Goal: Task Accomplishment & Management: Complete application form

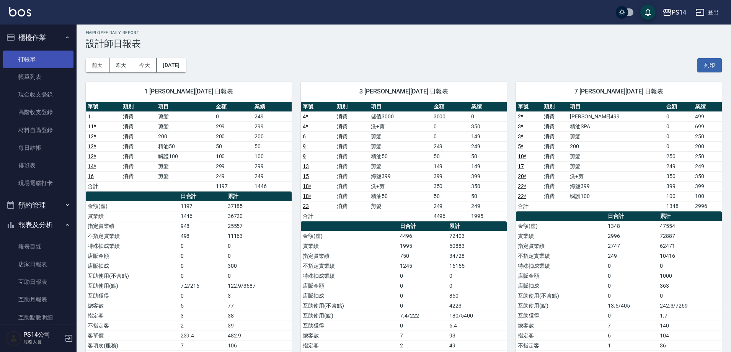
click at [33, 60] on link "打帳單" at bounding box center [38, 60] width 70 height 18
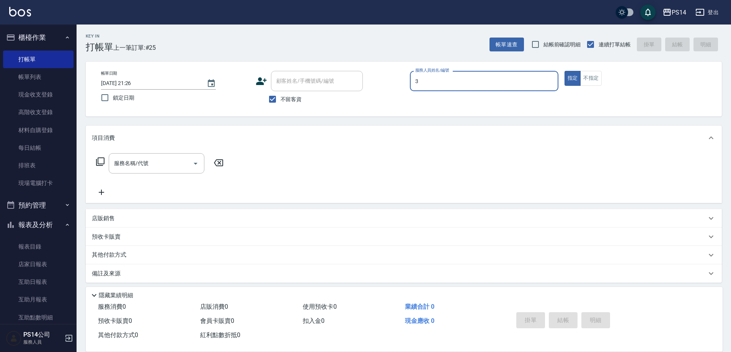
type input "[PERSON_NAME]-3"
type button "true"
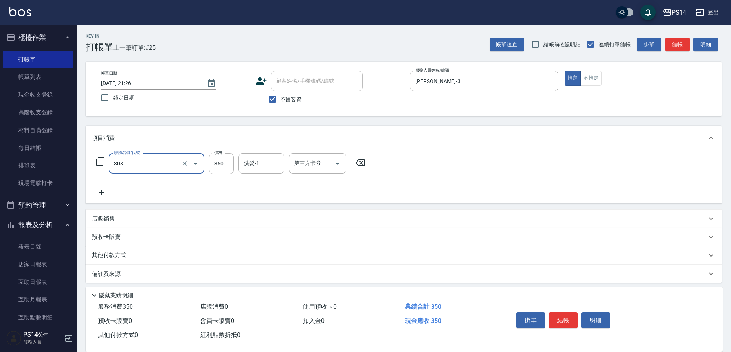
type input "洗+剪(308)"
type input "[PERSON_NAME]-18"
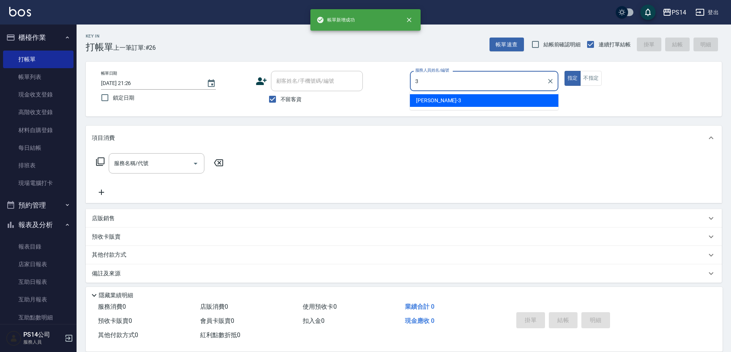
type input "[PERSON_NAME]-3"
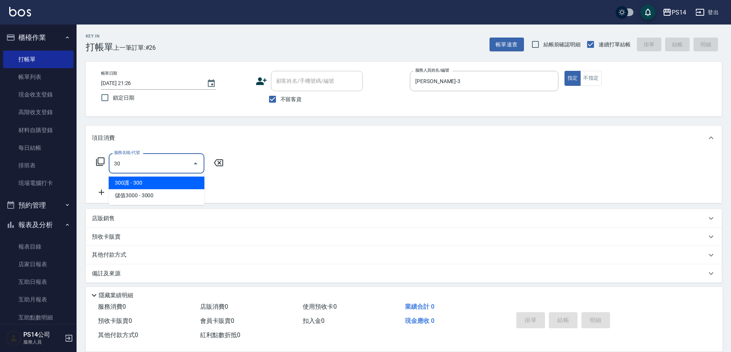
type input "3"
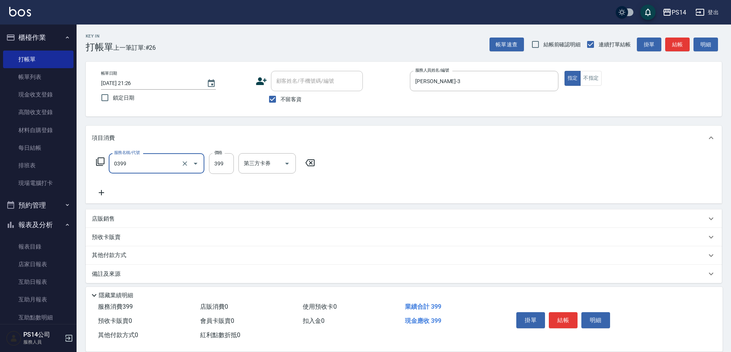
type input "海鹽399(0399)"
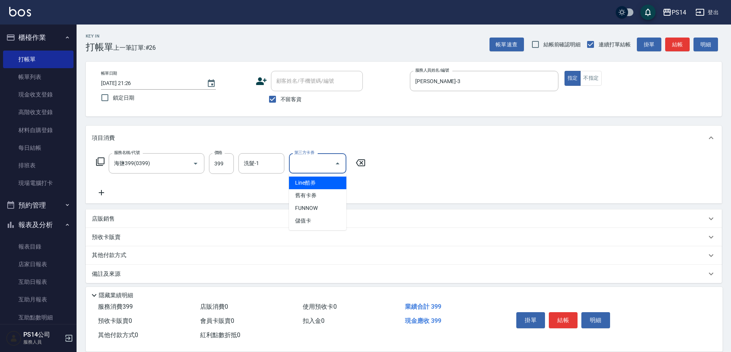
type input "Line酷券"
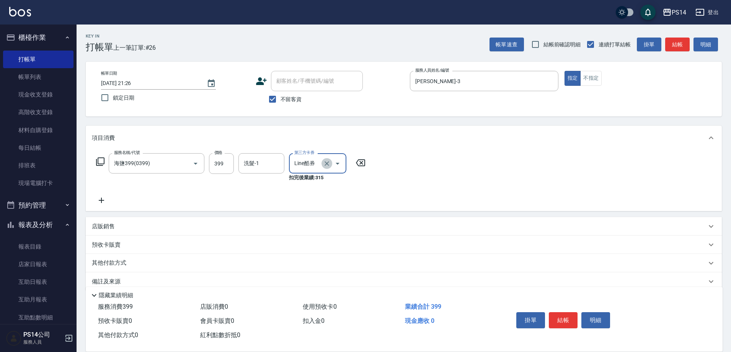
drag, startPoint x: 325, startPoint y: 168, endPoint x: 329, endPoint y: 162, distance: 7.9
click at [326, 168] on button "Clear" at bounding box center [326, 163] width 11 height 11
click at [262, 166] on input "洗髮-1" at bounding box center [261, 163] width 39 height 13
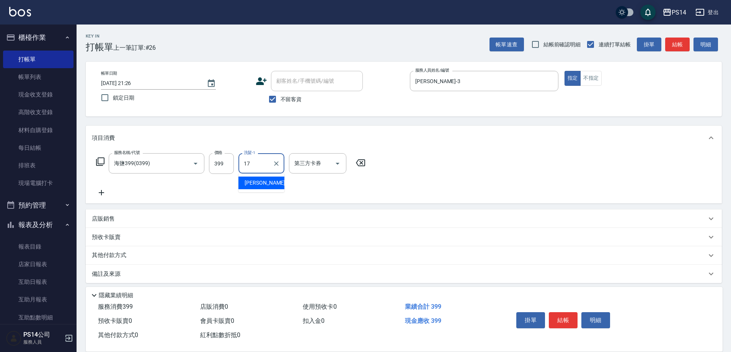
type input "[PERSON_NAME]-17"
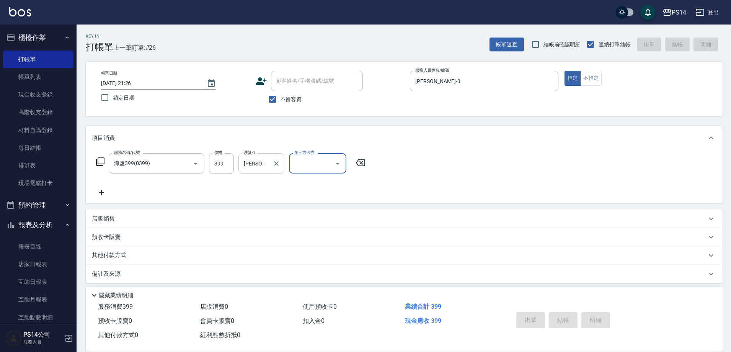
type input "[DATE] 21:27"
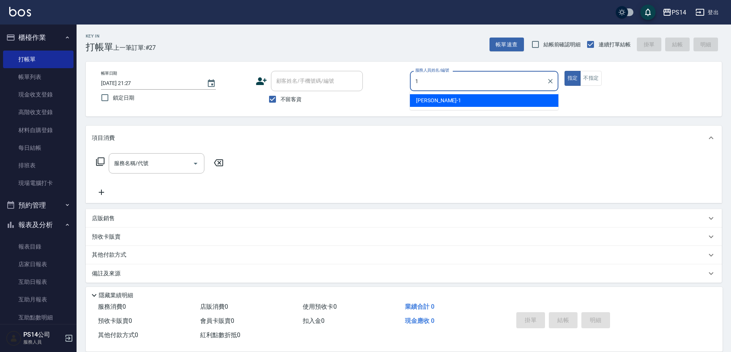
type input "[PERSON_NAME]-1"
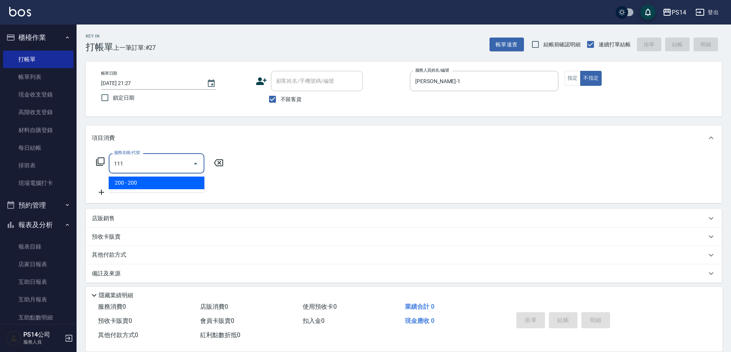
type input "200(111)"
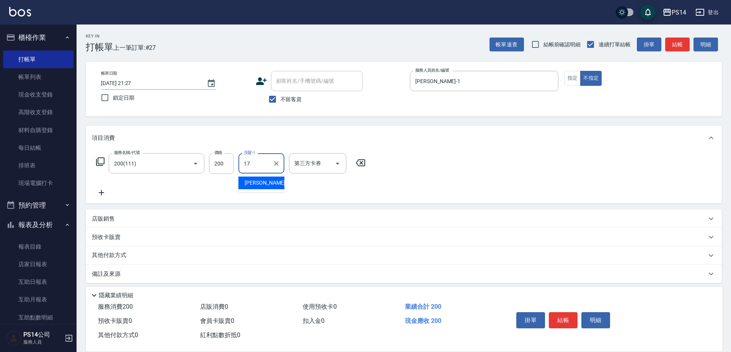
type input "[PERSON_NAME]-17"
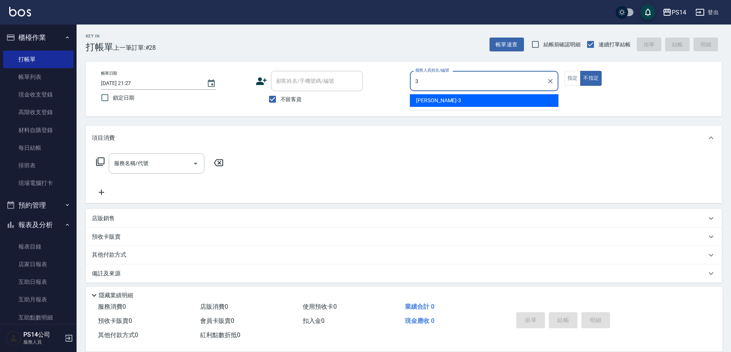
type input "[PERSON_NAME]-3"
type button "false"
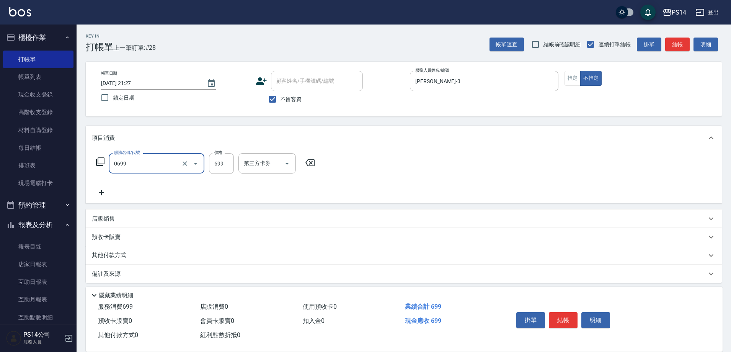
type input "精油SPA(0699)"
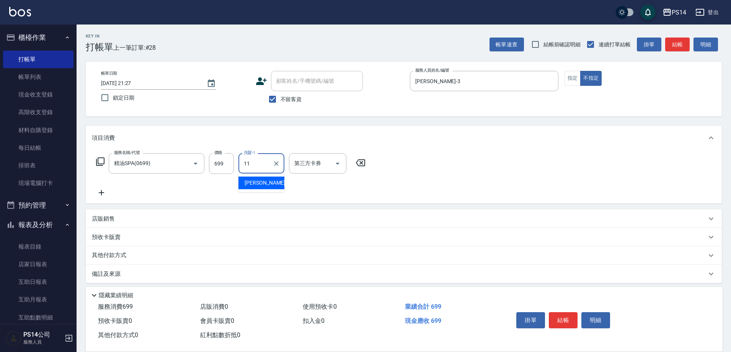
type input "[PERSON_NAME]-11"
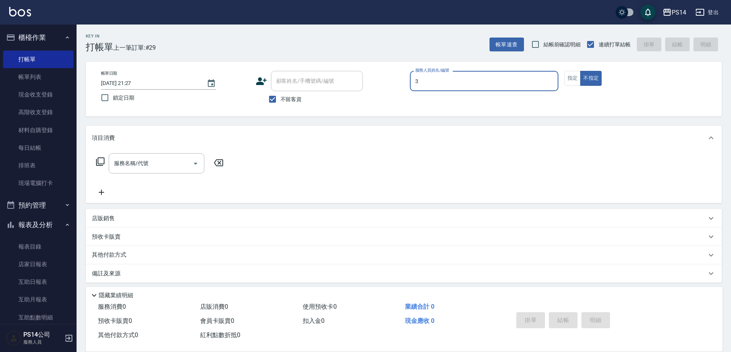
type input "[PERSON_NAME]-3"
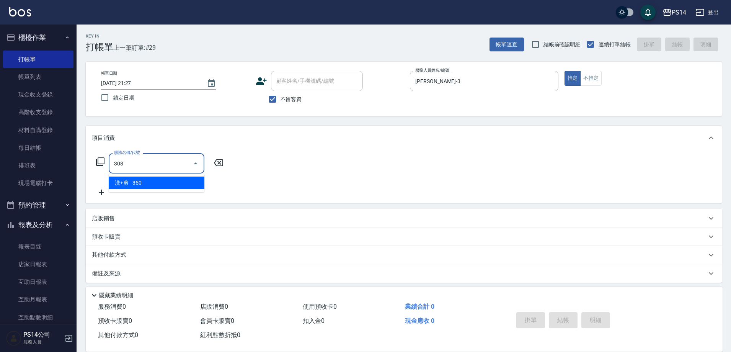
type input "洗+剪(308)"
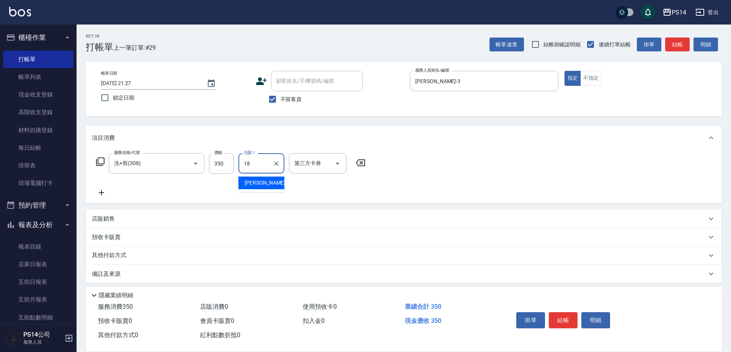
type input "[PERSON_NAME]-18"
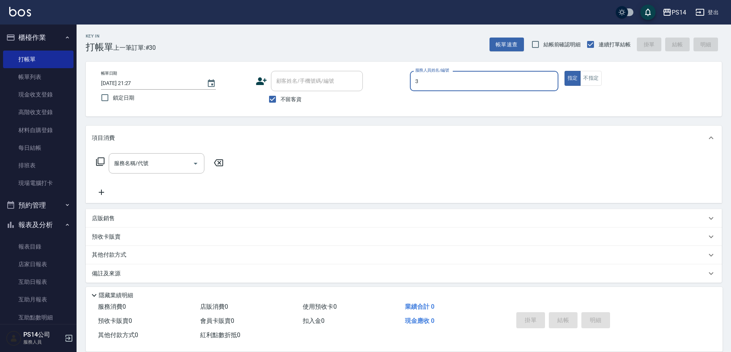
type input "[PERSON_NAME]-3"
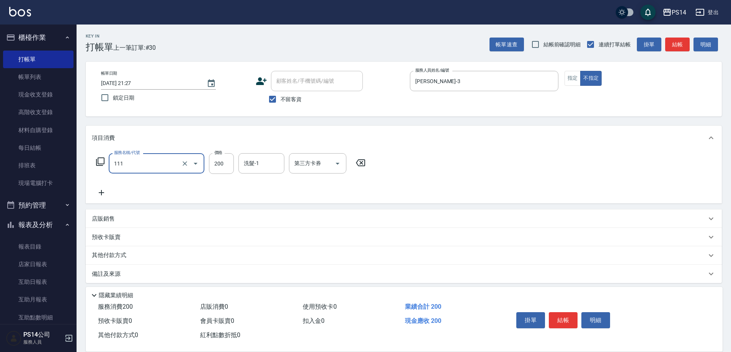
type input "200(111)"
type input "[PERSON_NAME]-17"
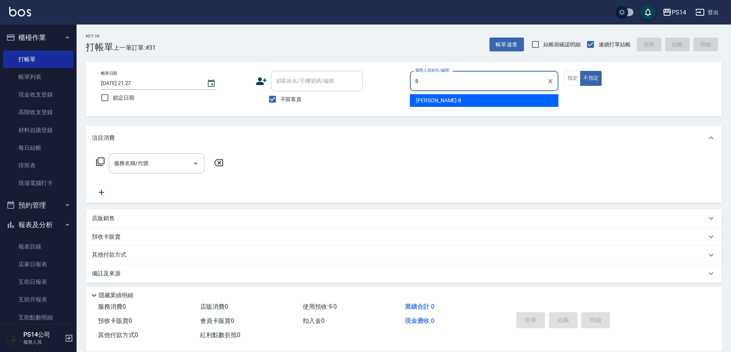
type input "[PERSON_NAME]-8"
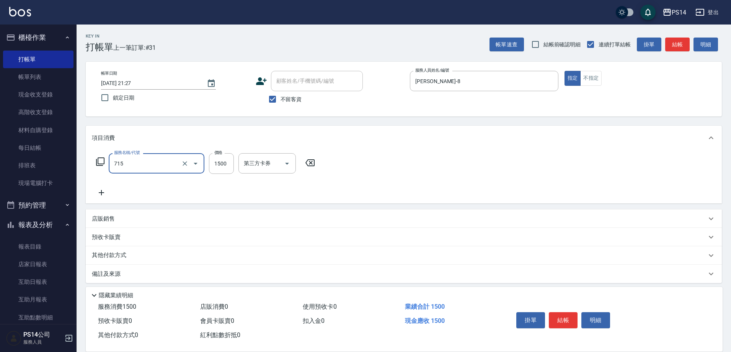
type input "單-接卸貼(715)"
type input "3000"
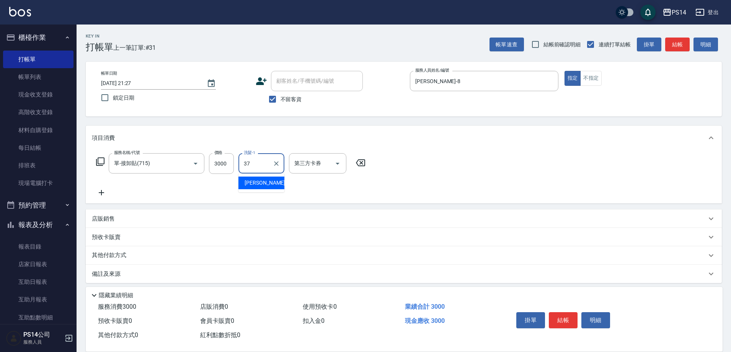
type input "[PERSON_NAME]-37"
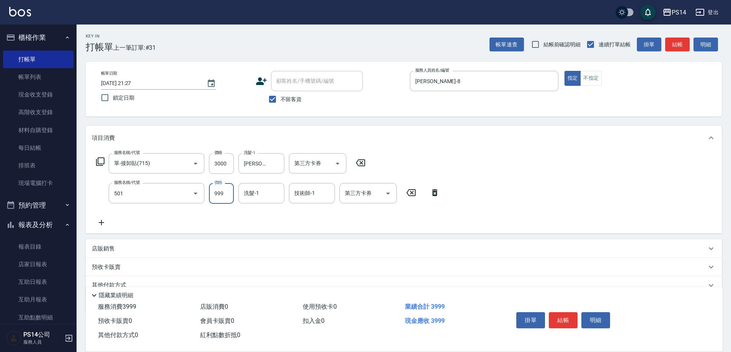
type input "染髮(501)"
type input "1400"
type input "[PERSON_NAME]-37"
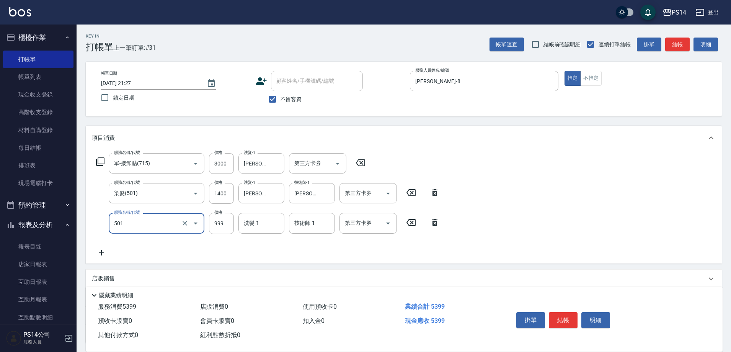
type input "染髮(501)"
type input "1500"
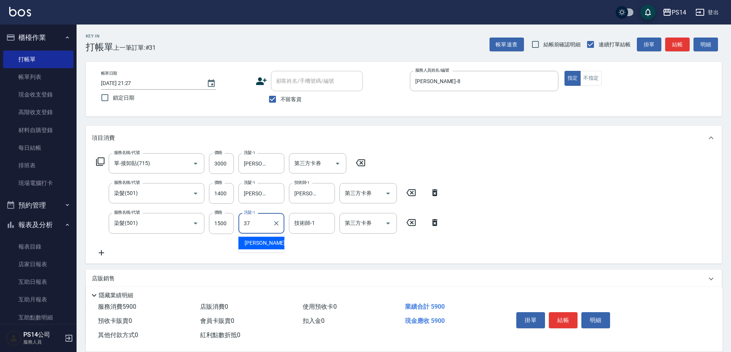
type input "[PERSON_NAME]-37"
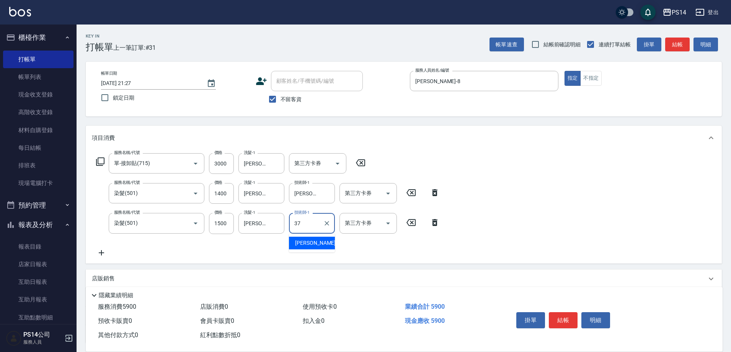
type input "[PERSON_NAME]-37"
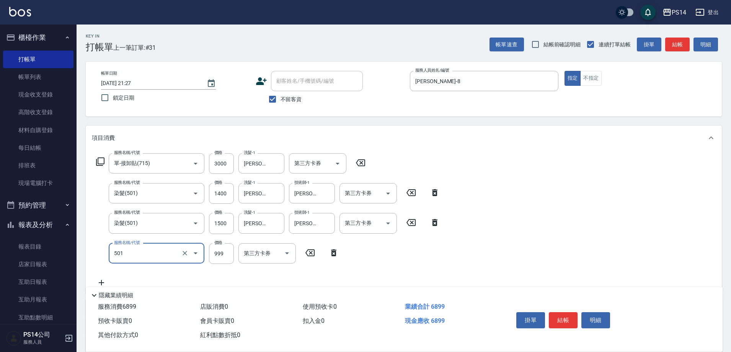
type input "染髮(501)"
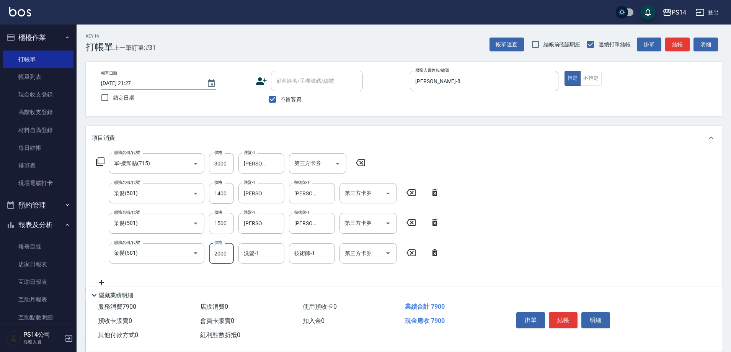
type input "2000"
type input "[PERSON_NAME]-37"
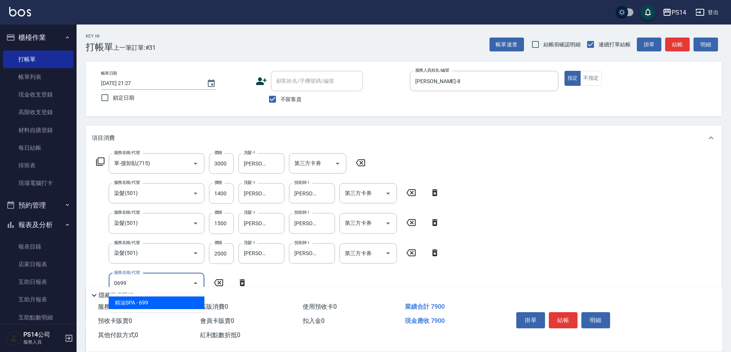
type input "精油SPA(0699)"
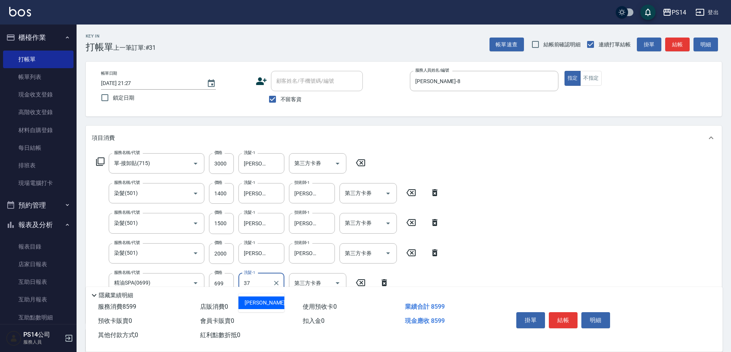
type input "[PERSON_NAME]-37"
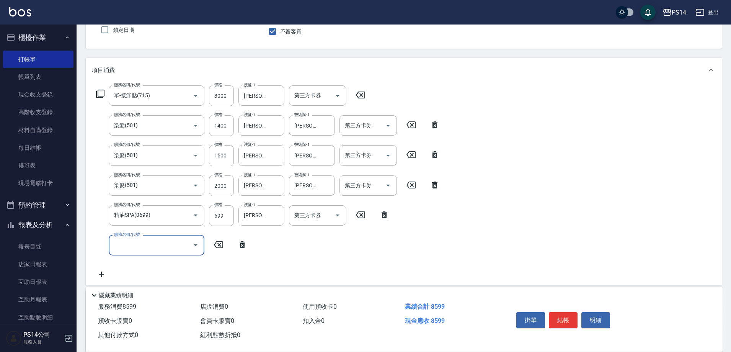
scroll to position [77, 0]
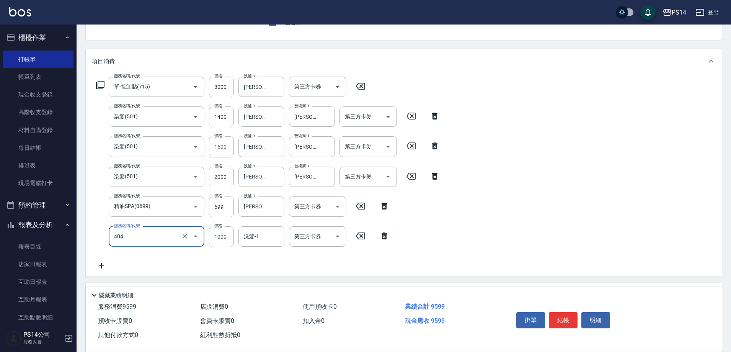
type input "1000護(404)"
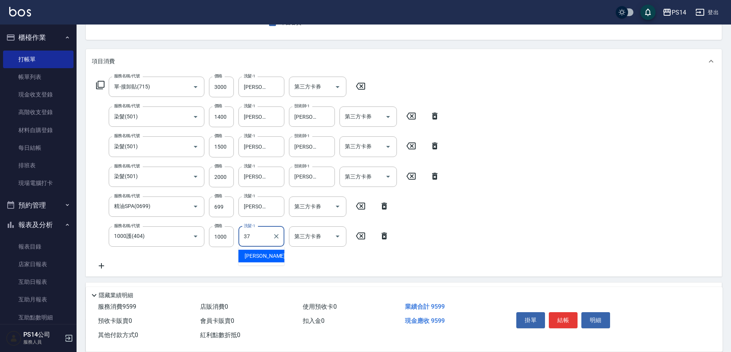
type input "[PERSON_NAME]-37"
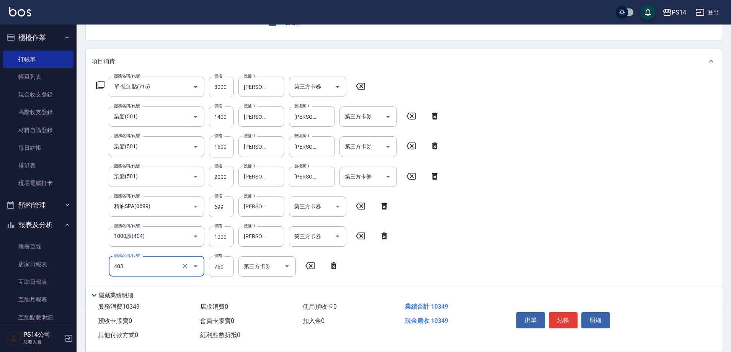
type input "750護(403)"
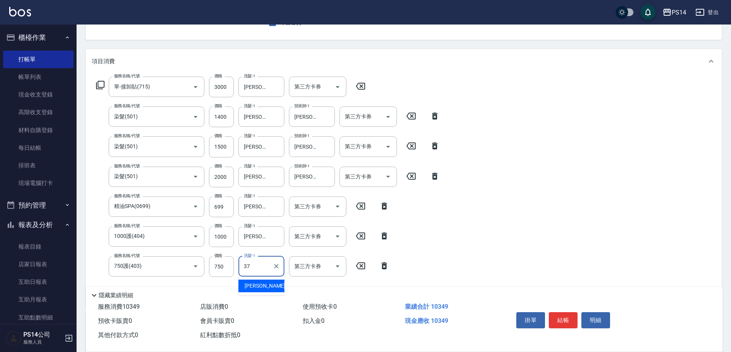
type input "[PERSON_NAME]-37"
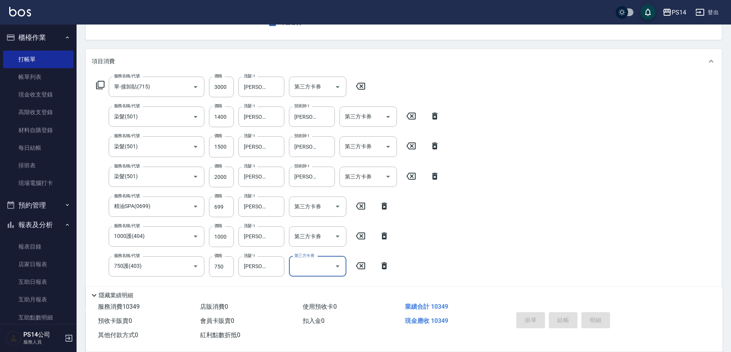
type input "[DATE] 21:28"
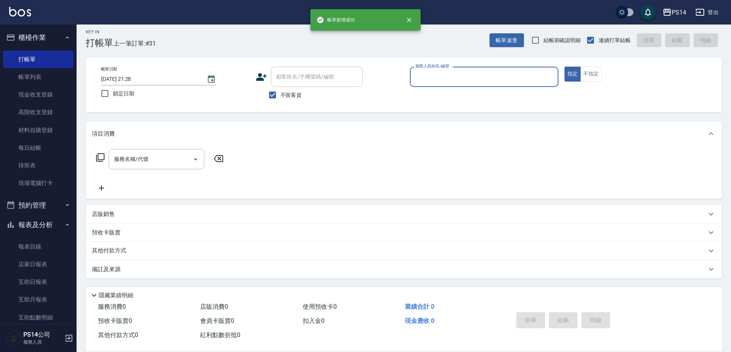
scroll to position [4, 0]
type input "[PERSON_NAME]-8"
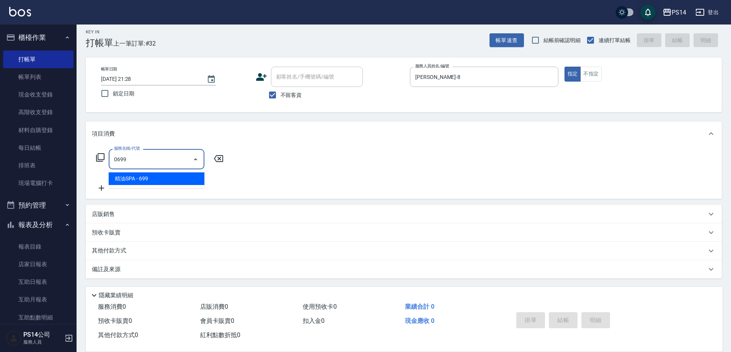
type input "精油SPA(0699)"
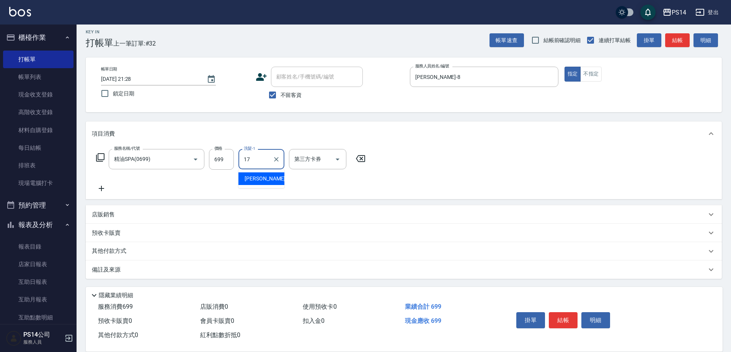
type input "[PERSON_NAME]-17"
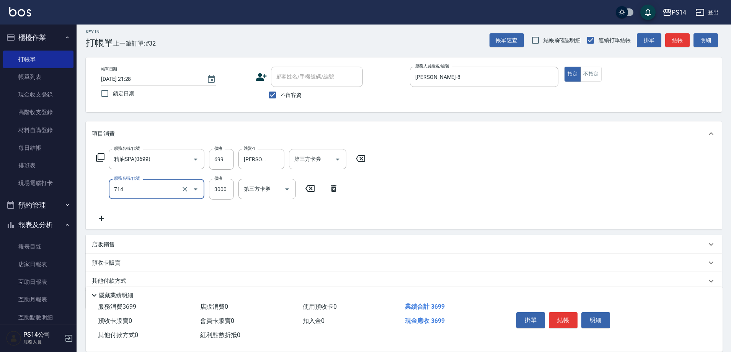
type input "重整(714)"
type input "6000"
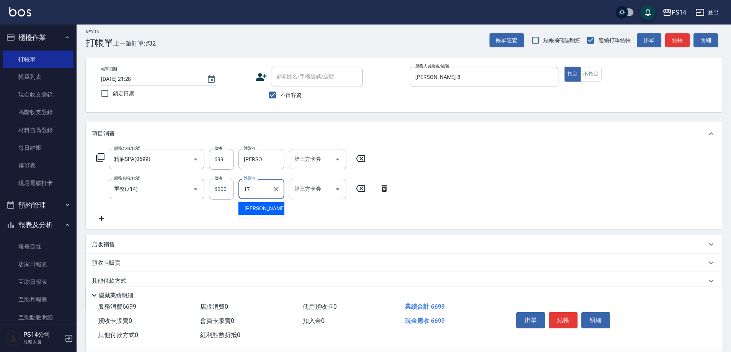
type input "[PERSON_NAME]-17"
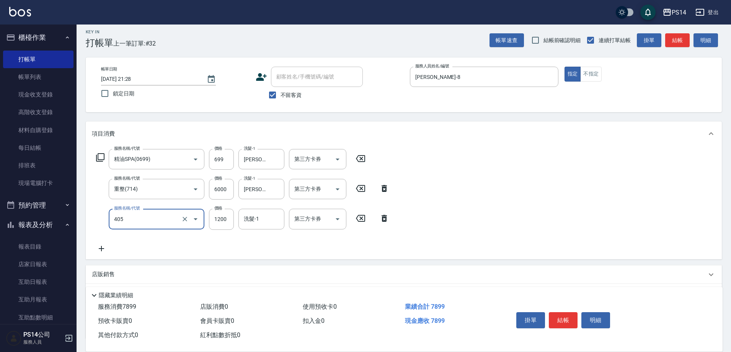
type input "1200護(405)"
type input "[PERSON_NAME]-17"
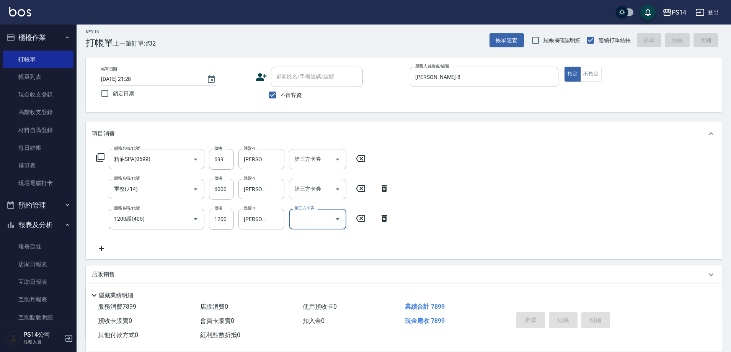
type input "[DATE] 21:29"
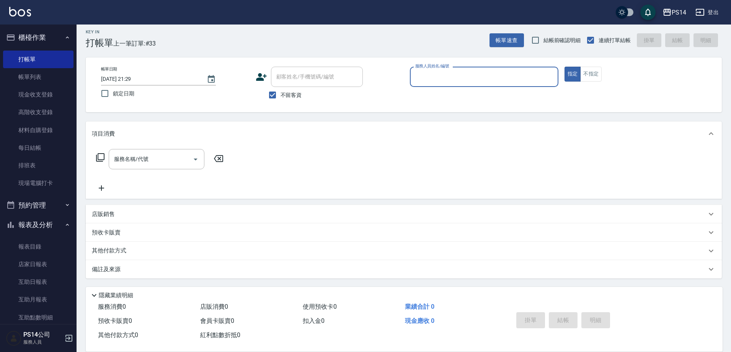
type input "7"
type input "[PERSON_NAME]-9"
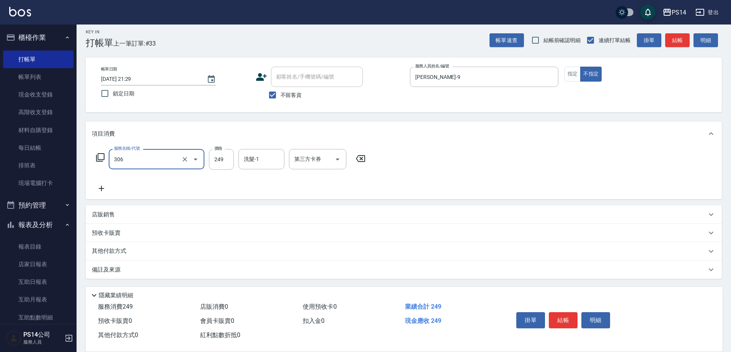
type input "剪髮(306)"
type input "[PERSON_NAME]-17"
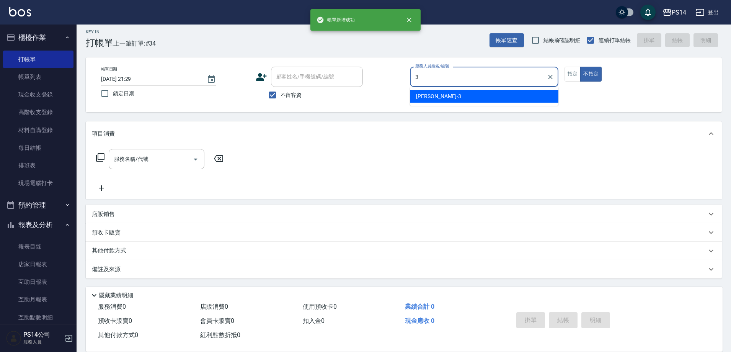
type input "[PERSON_NAME]-3"
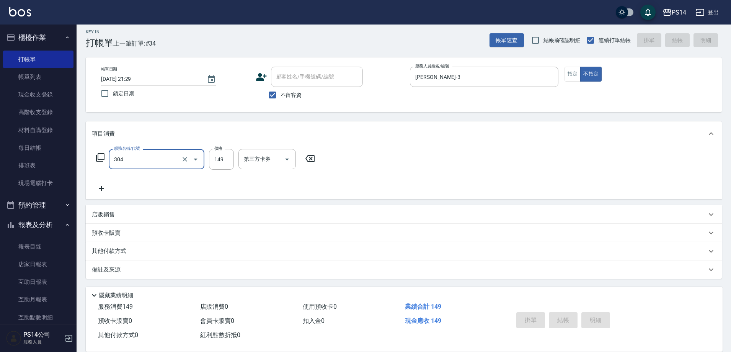
type input "304"
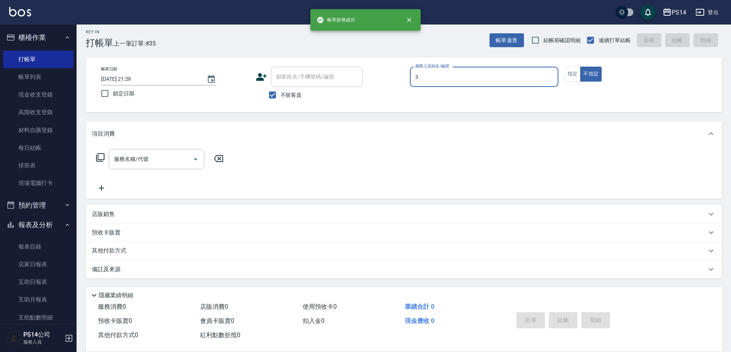
type input "[PERSON_NAME]-3"
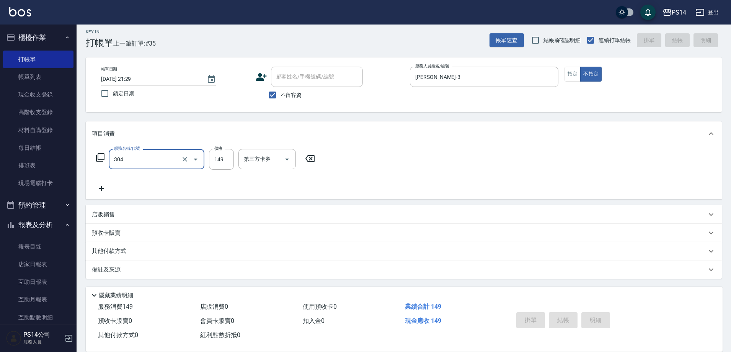
type input "304"
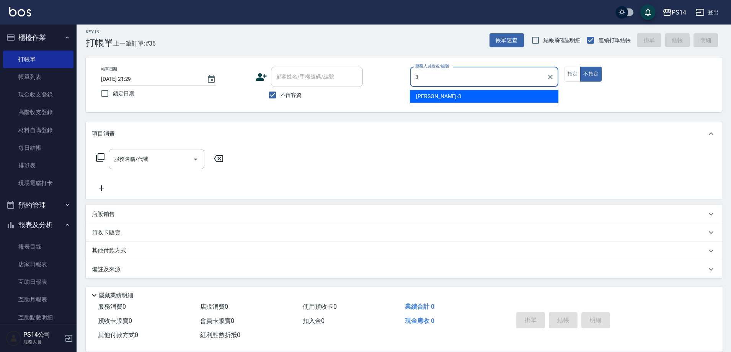
type input "[PERSON_NAME]-3"
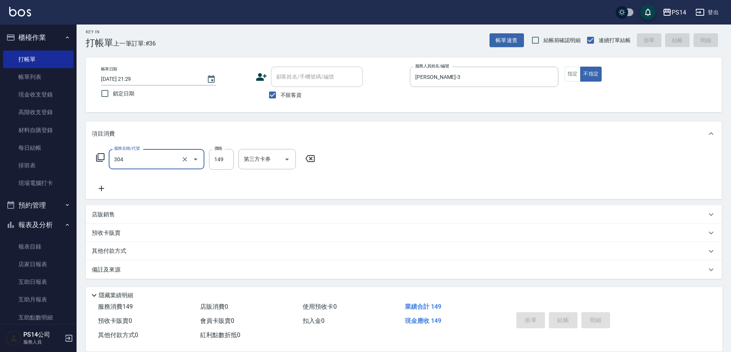
type input "304"
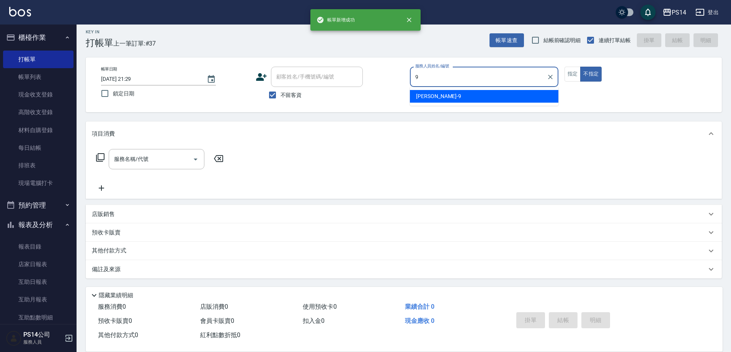
type input "[PERSON_NAME]-9"
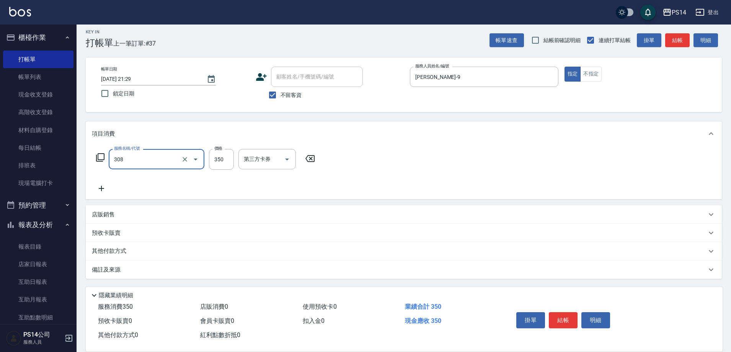
type input "洗+剪(308)"
type input "[PERSON_NAME]-18"
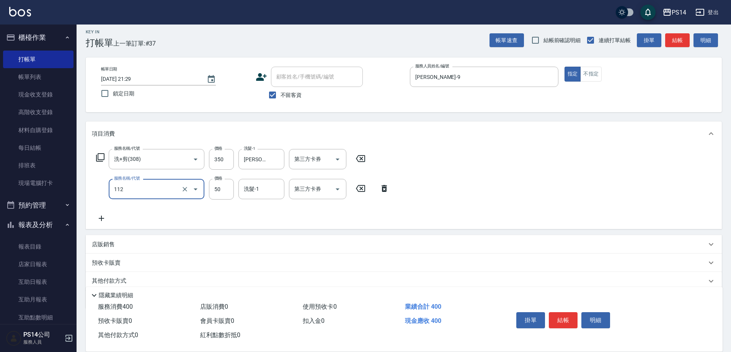
type input "精油50(112)"
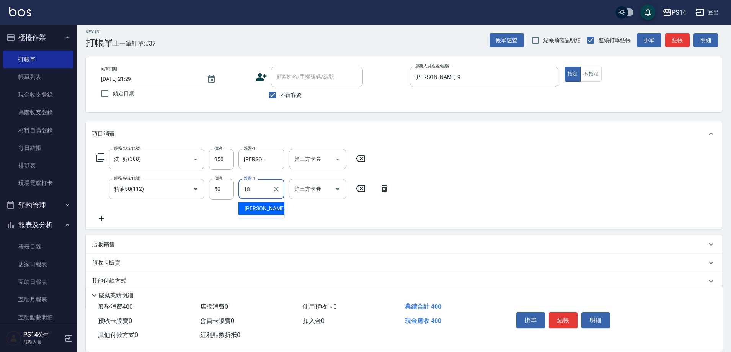
type input "[PERSON_NAME]-18"
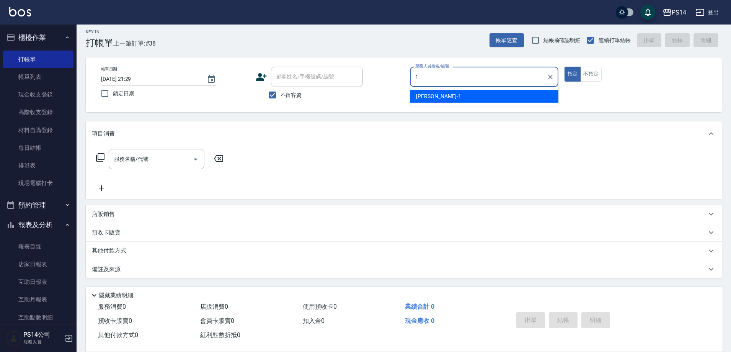
type input "[PERSON_NAME]-1"
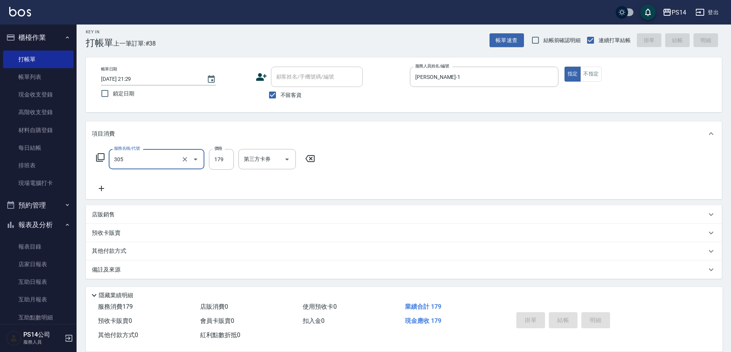
type input "305"
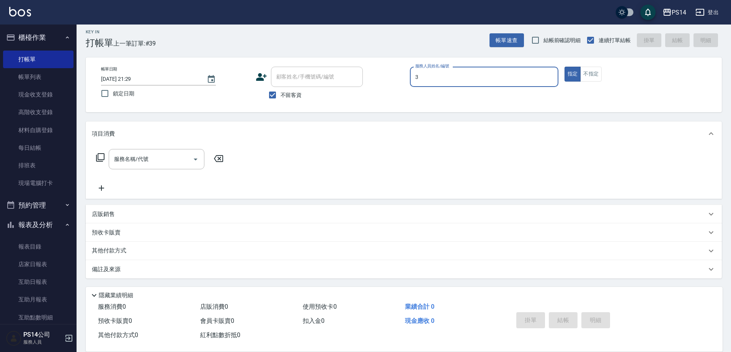
type input "[PERSON_NAME]-3"
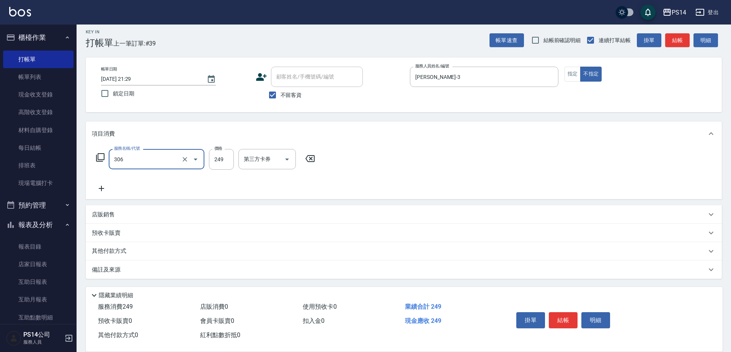
type input "剪髮(306)"
type input "[PERSON_NAME]-11"
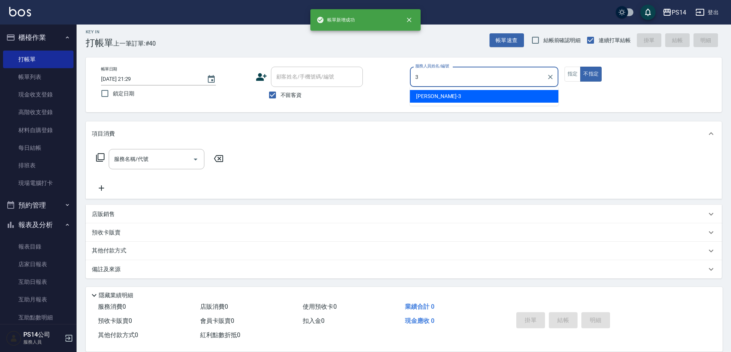
type input "[PERSON_NAME]-3"
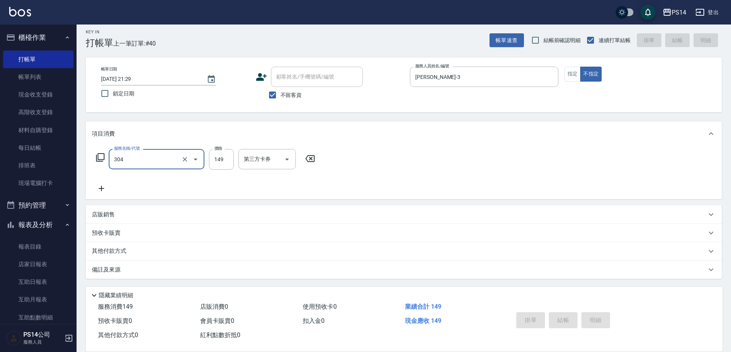
type input "304"
type input "[DATE] 21:30"
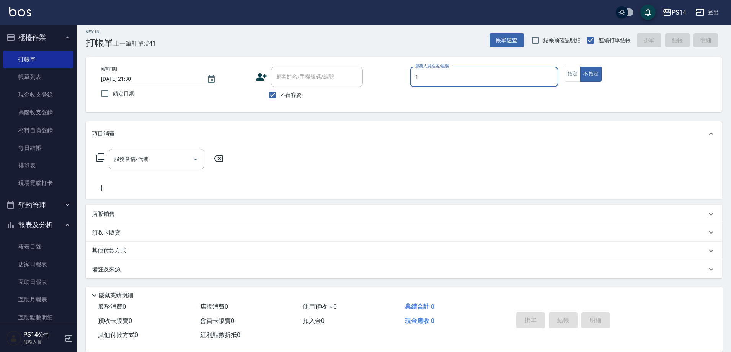
type input "[PERSON_NAME]-1"
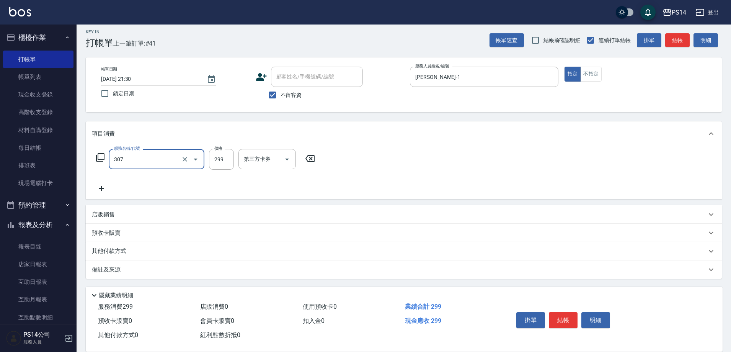
type input "剪髮(307)"
type input "[PERSON_NAME]-18"
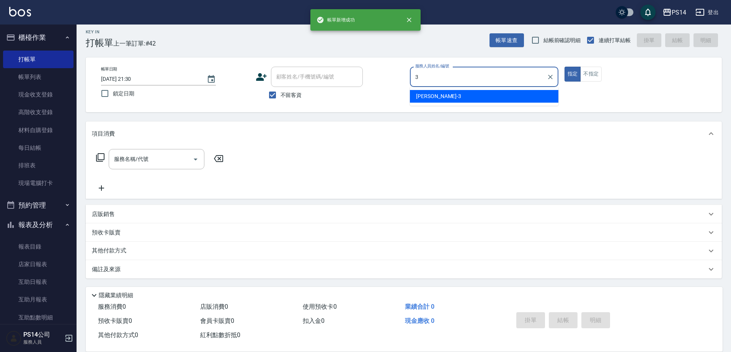
type input "[PERSON_NAME]-3"
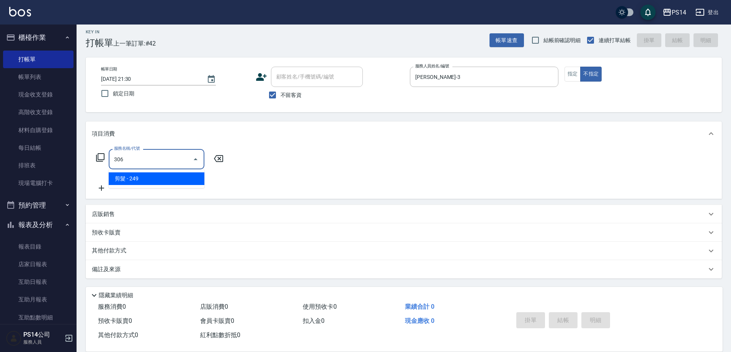
type input "剪髮(306)"
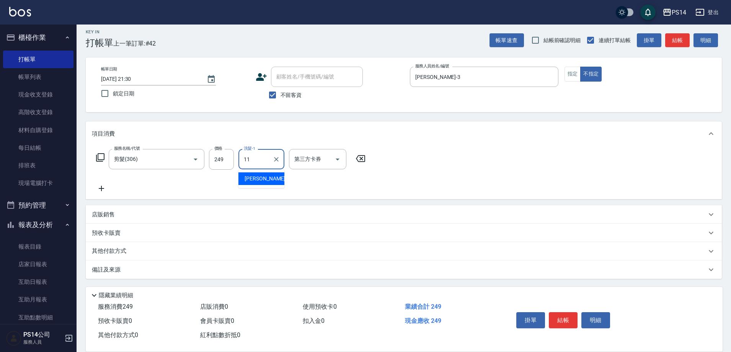
type input "[PERSON_NAME]-11"
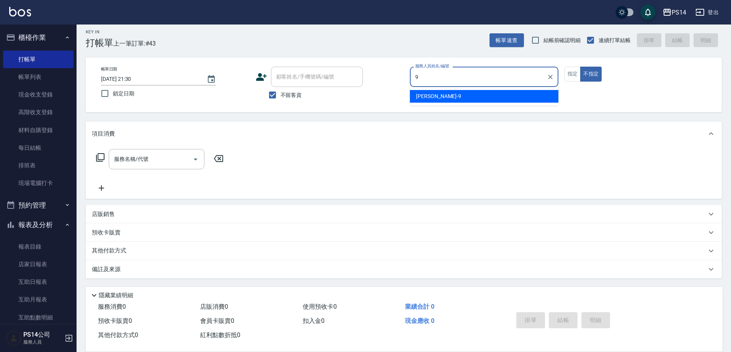
type input "[PERSON_NAME]-9"
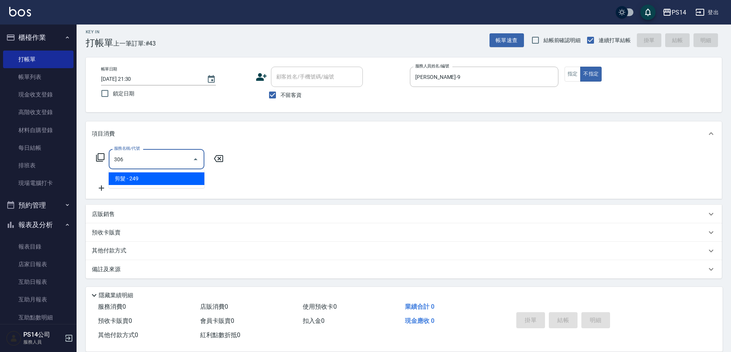
type input "剪髮(306)"
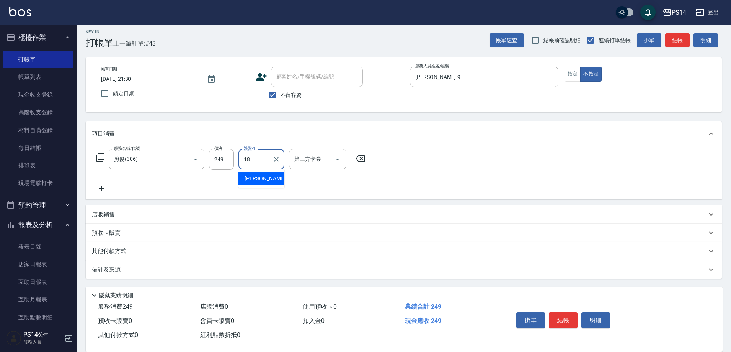
type input "[PERSON_NAME]-18"
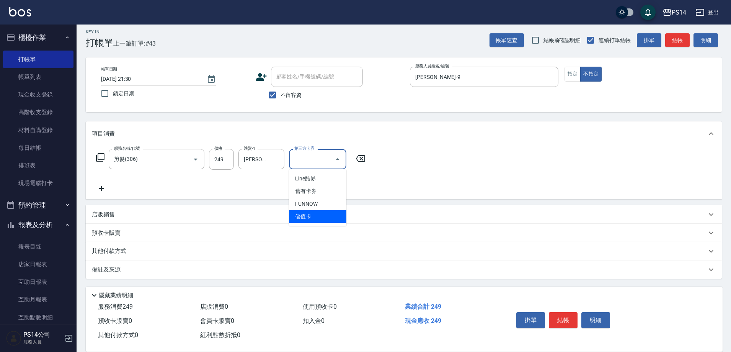
type input "儲值卡"
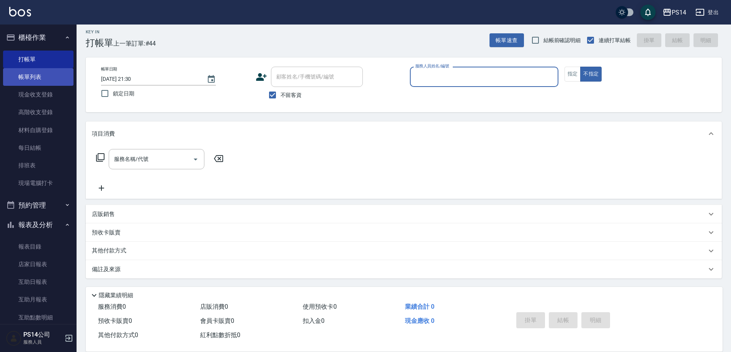
click at [31, 77] on link "帳單列表" at bounding box center [38, 77] width 70 height 18
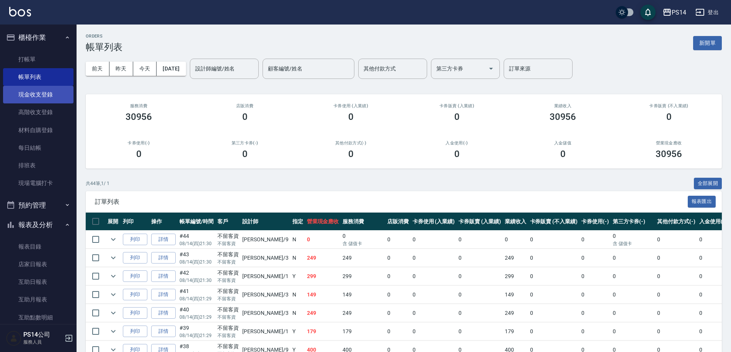
click at [21, 92] on link "現金收支登錄" at bounding box center [38, 95] width 70 height 18
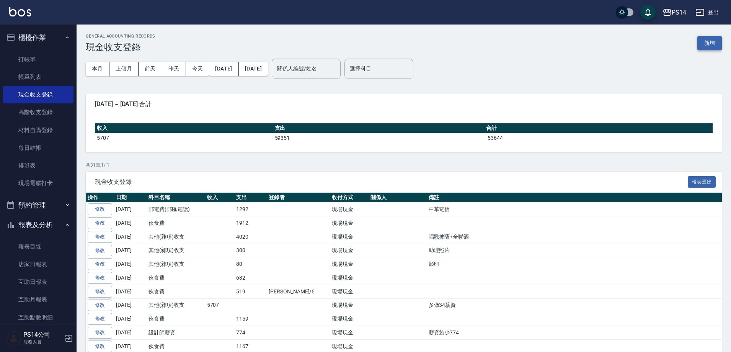
click at [721, 40] on button "新增" at bounding box center [709, 43] width 24 height 14
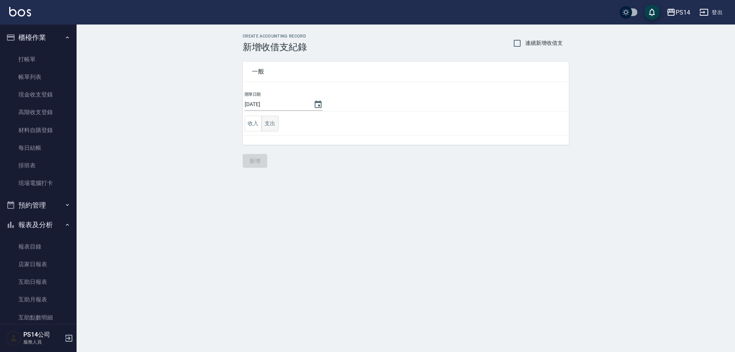
click at [277, 124] on button "支出" at bounding box center [269, 124] width 17 height 16
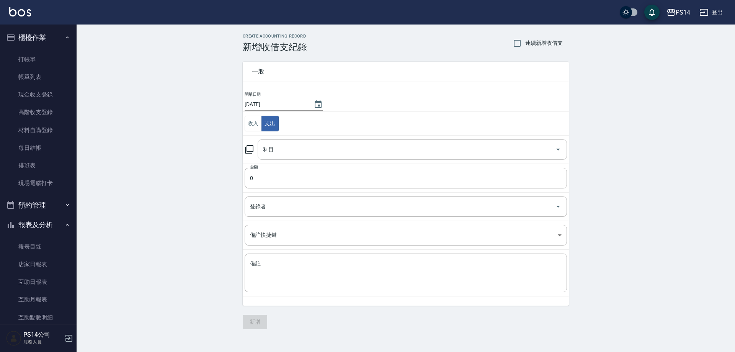
click at [291, 145] on input "科目" at bounding box center [406, 149] width 291 height 13
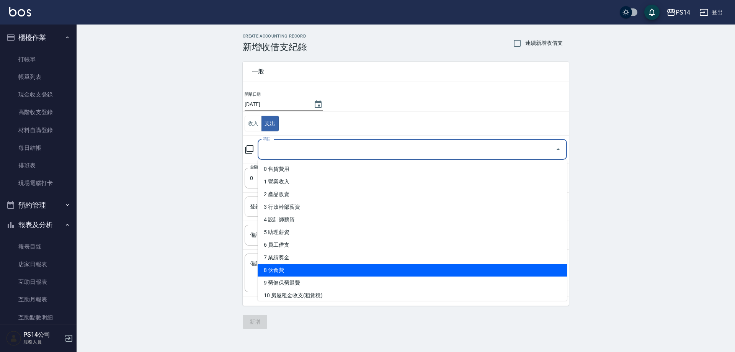
drag, startPoint x: 286, startPoint y: 272, endPoint x: 276, endPoint y: 206, distance: 67.4
click at [284, 273] on li "8 伙食費" at bounding box center [412, 270] width 309 height 13
type input "8 伙食費"
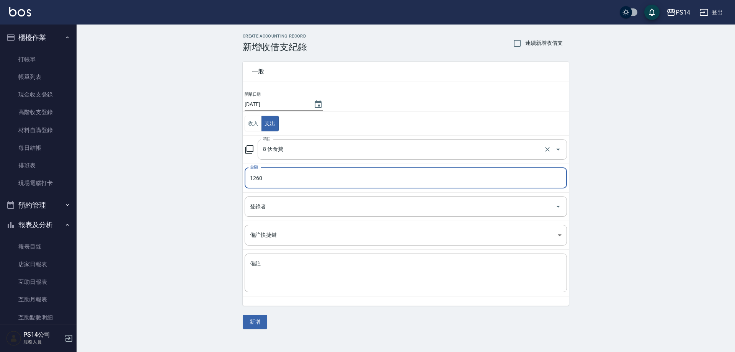
type input "1260"
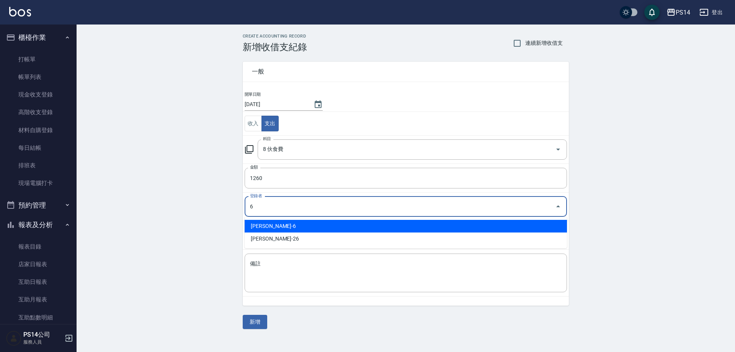
type input "[PERSON_NAME]-6"
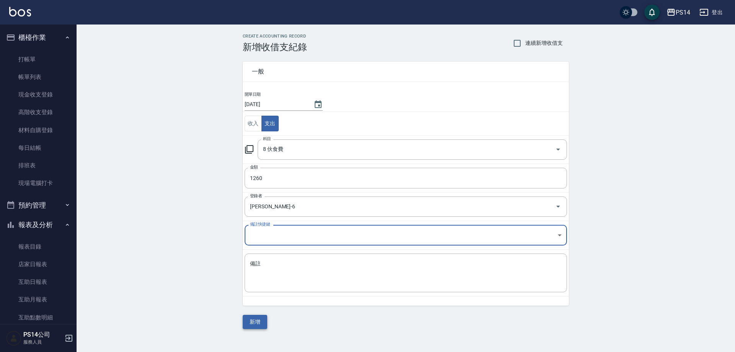
click at [261, 324] on button "新增" at bounding box center [255, 322] width 24 height 14
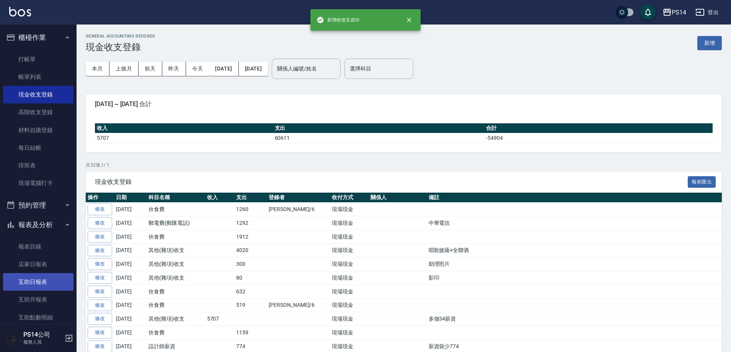
click at [26, 273] on link "互助日報表" at bounding box center [38, 282] width 70 height 18
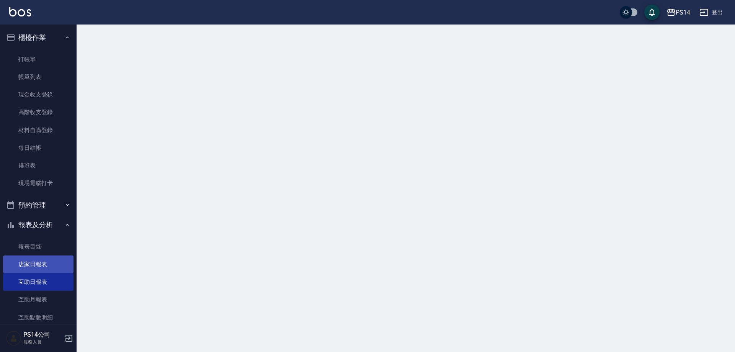
click at [26, 264] on link "店家日報表" at bounding box center [38, 264] width 70 height 18
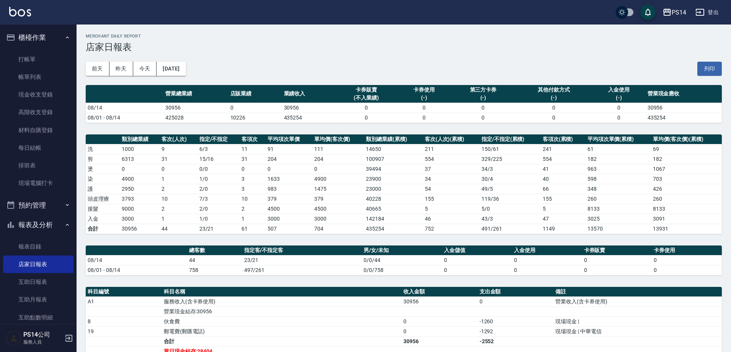
scroll to position [77, 0]
